Goal: Navigation & Orientation: Find specific page/section

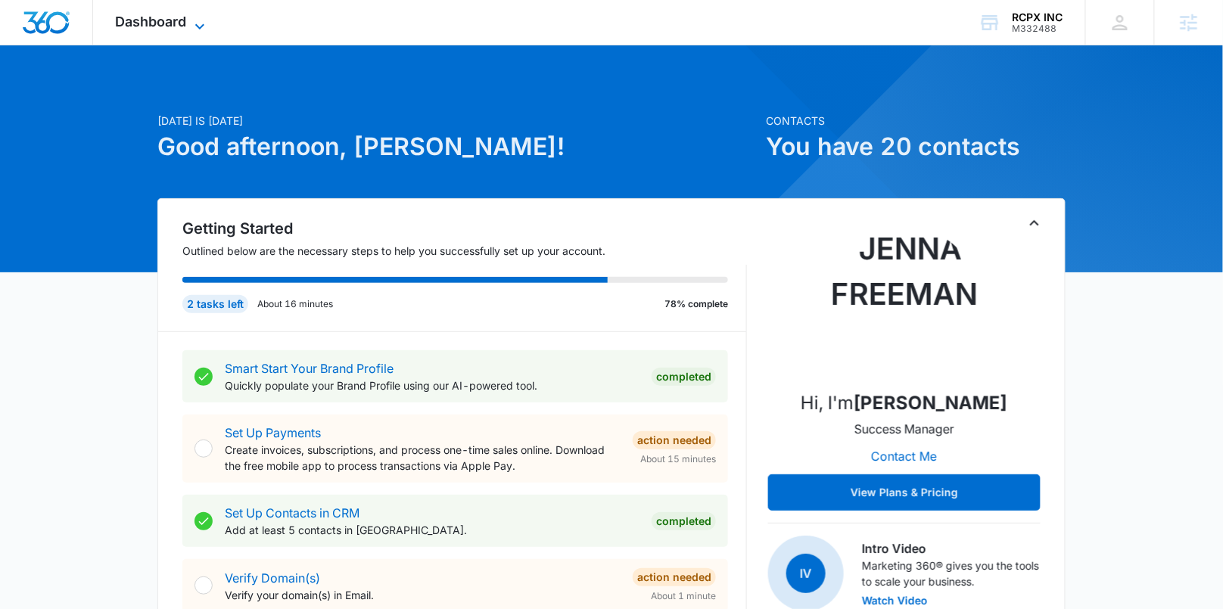
click at [192, 21] on icon at bounding box center [200, 26] width 18 height 18
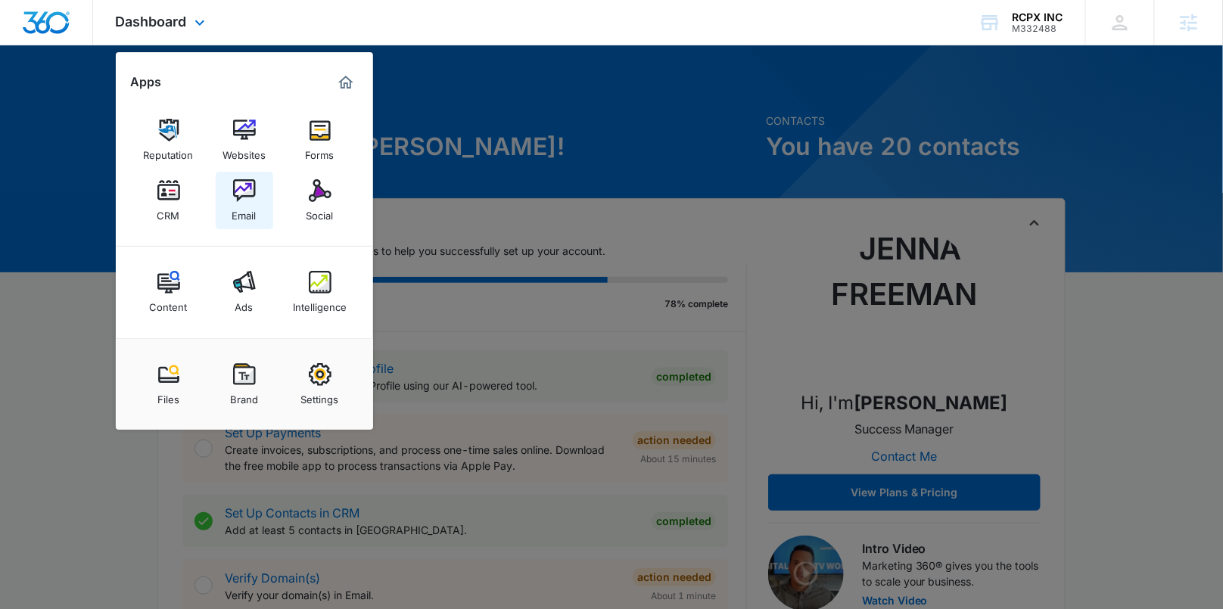
click at [242, 195] on img at bounding box center [244, 190] width 23 height 23
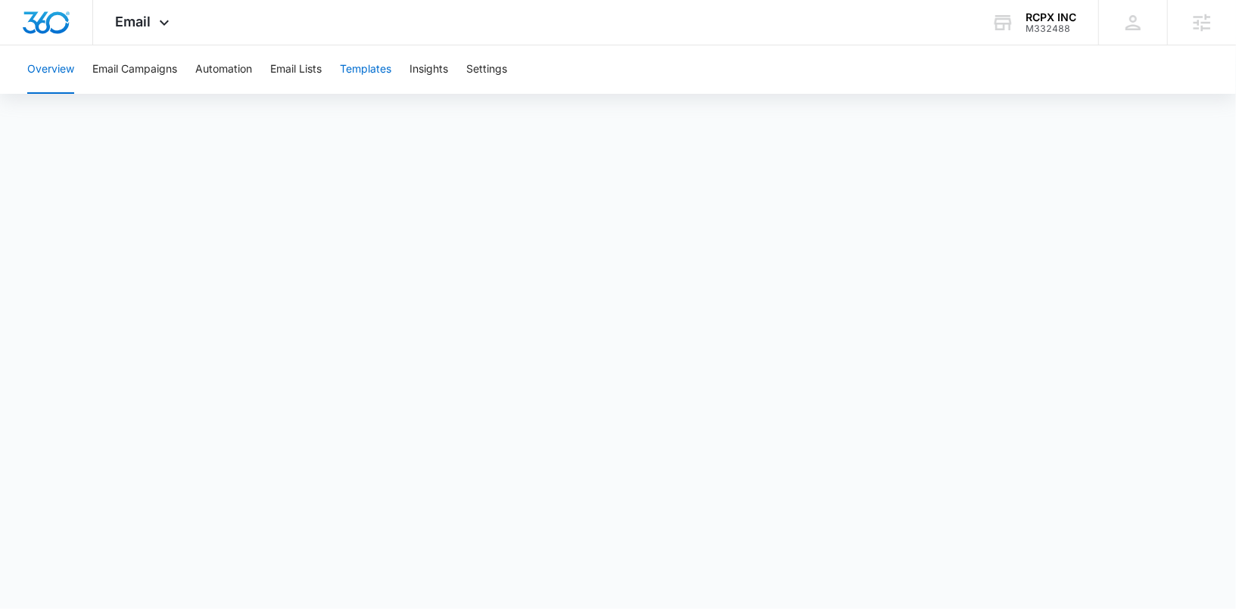
click at [377, 70] on button "Templates" at bounding box center [365, 69] width 51 height 48
click at [155, 26] on icon at bounding box center [164, 26] width 18 height 18
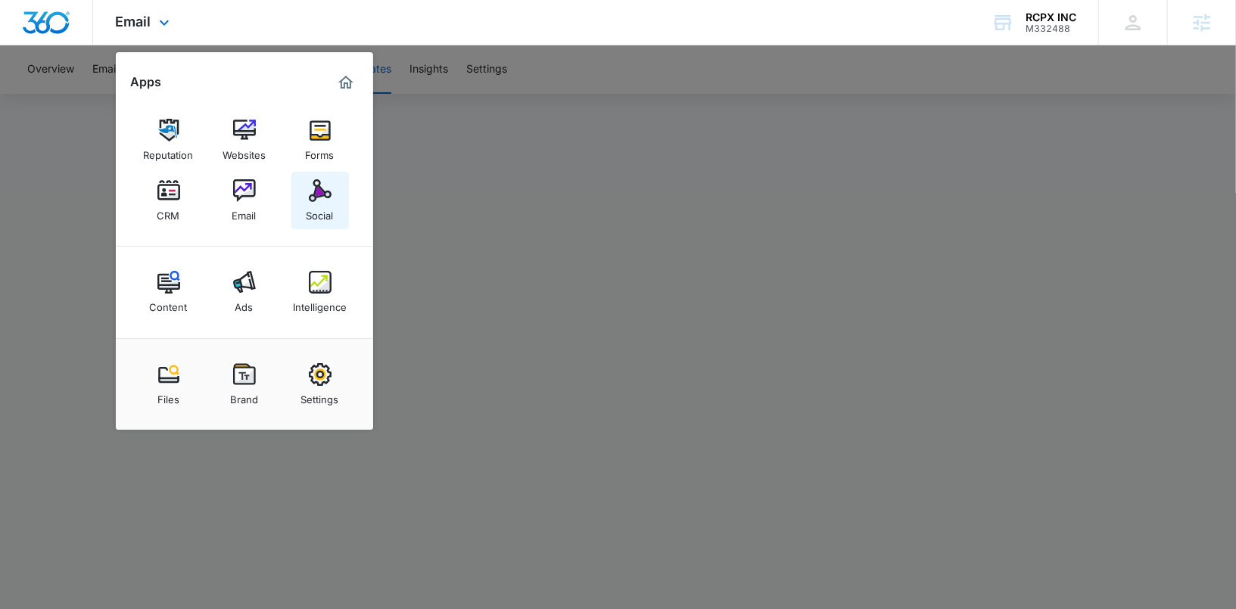
click at [320, 196] on img at bounding box center [320, 190] width 23 height 23
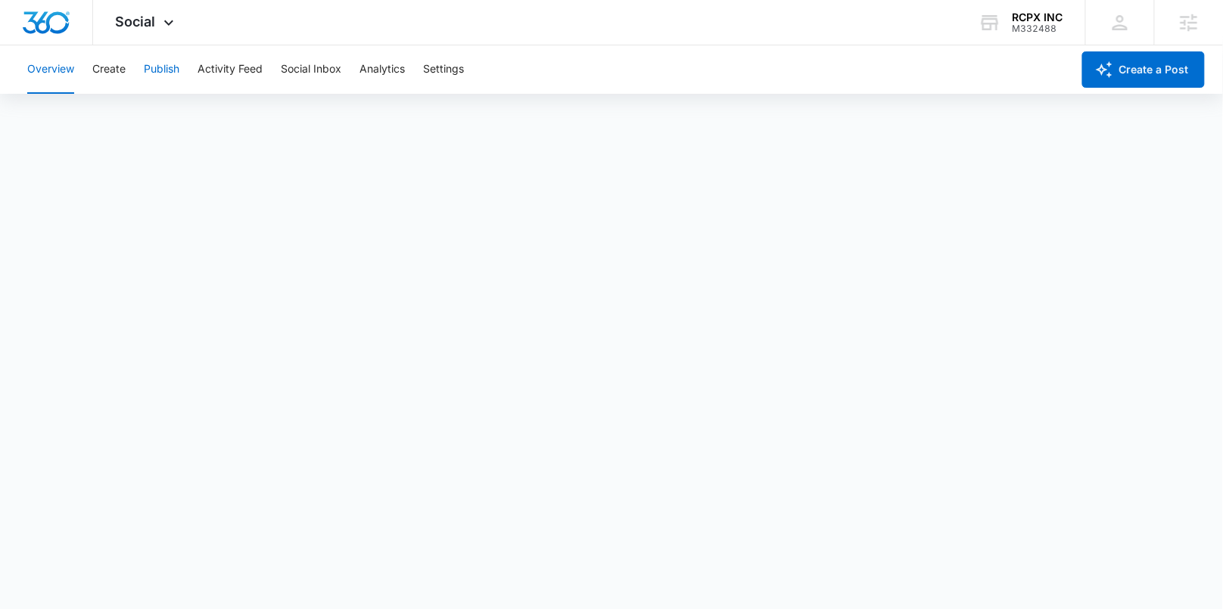
click at [158, 68] on button "Publish" at bounding box center [162, 69] width 36 height 48
click at [111, 73] on button "Create" at bounding box center [108, 69] width 33 height 48
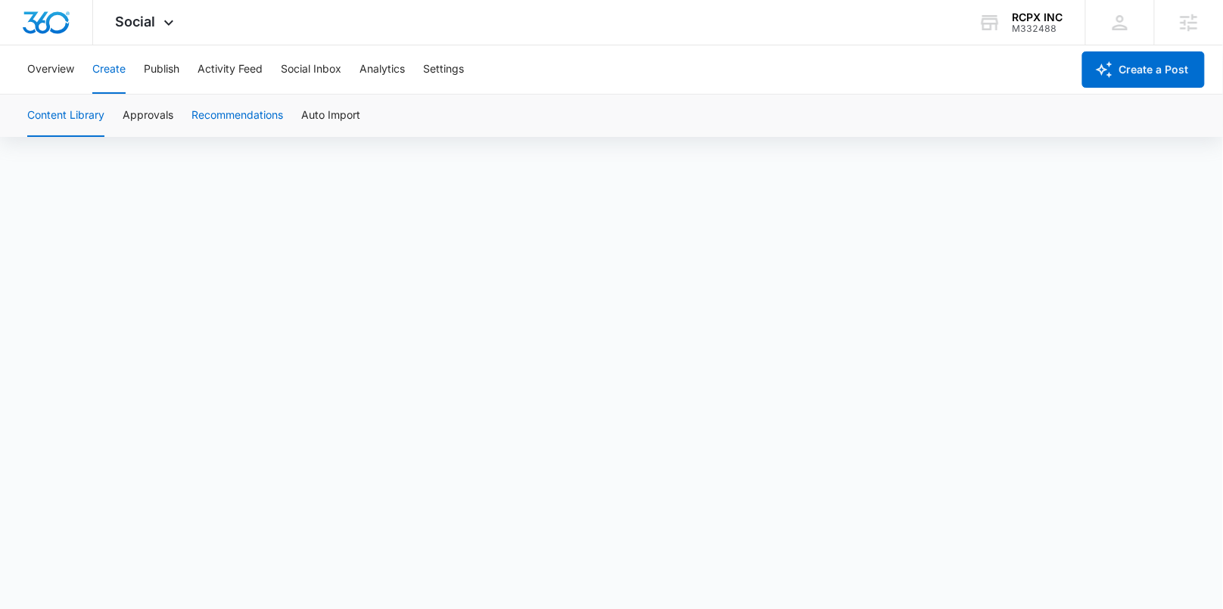
scroll to position [11, 0]
click at [48, 71] on button "Overview" at bounding box center [50, 69] width 47 height 48
click at [115, 67] on button "Create" at bounding box center [108, 69] width 33 height 48
